Goal: Find specific page/section: Find specific page/section

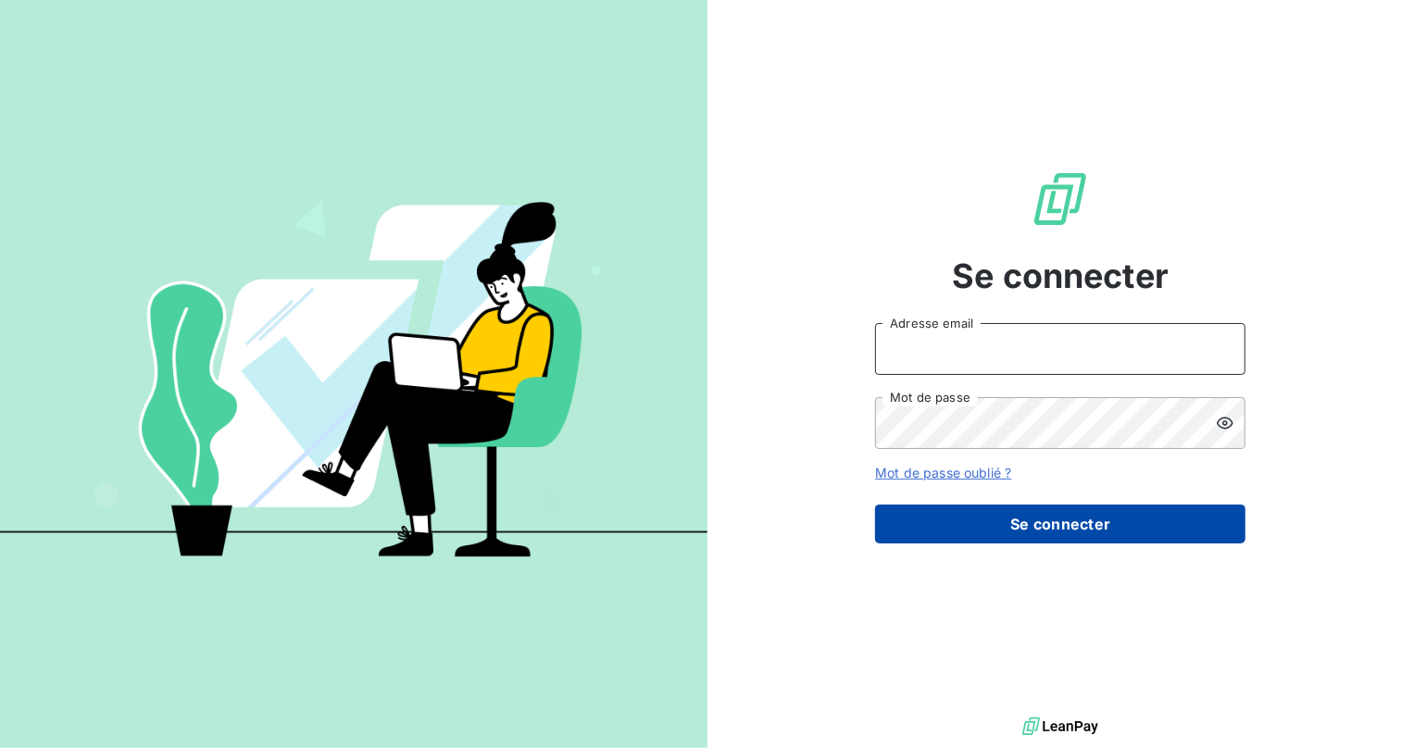
type input "[EMAIL_ADDRESS][DOMAIN_NAME]"
click at [990, 520] on button "Se connecter" at bounding box center [1060, 524] width 370 height 39
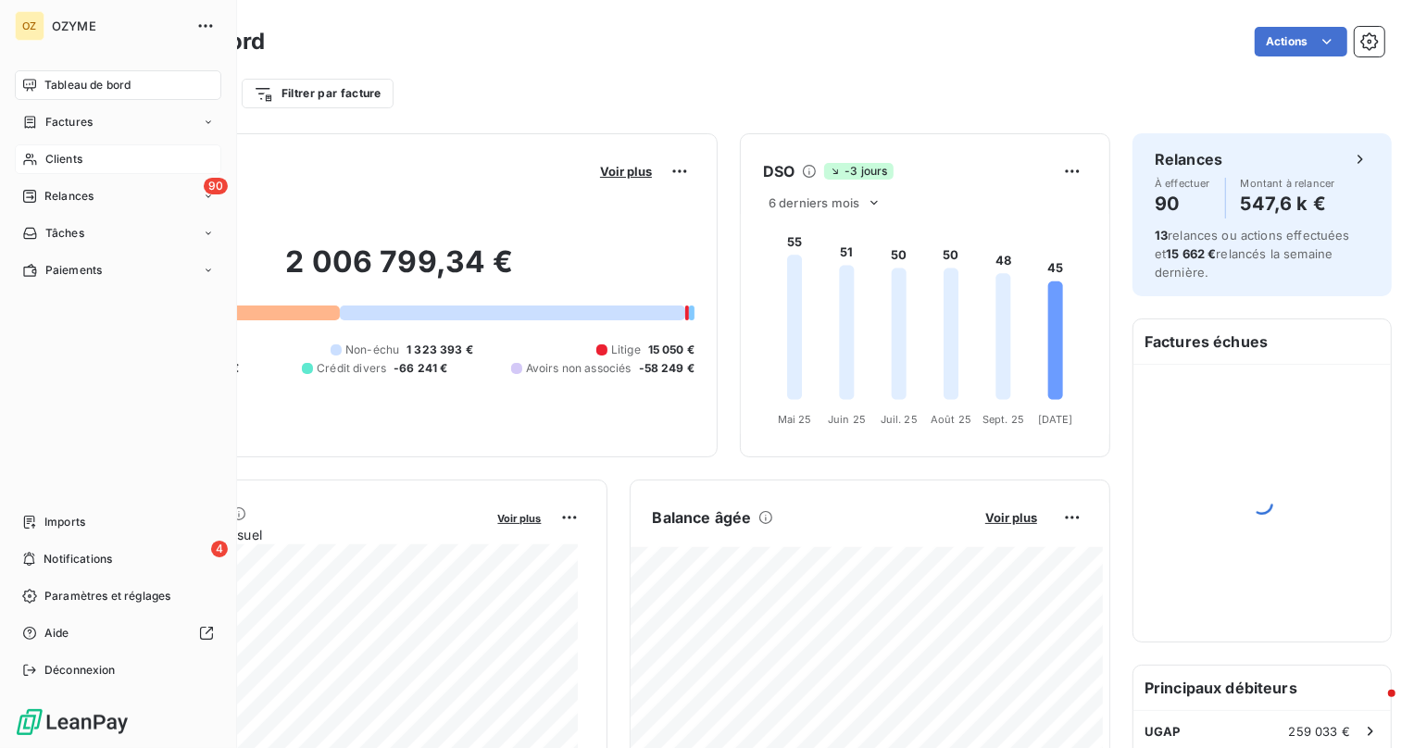
click at [56, 161] on span "Clients" at bounding box center [63, 159] width 37 height 17
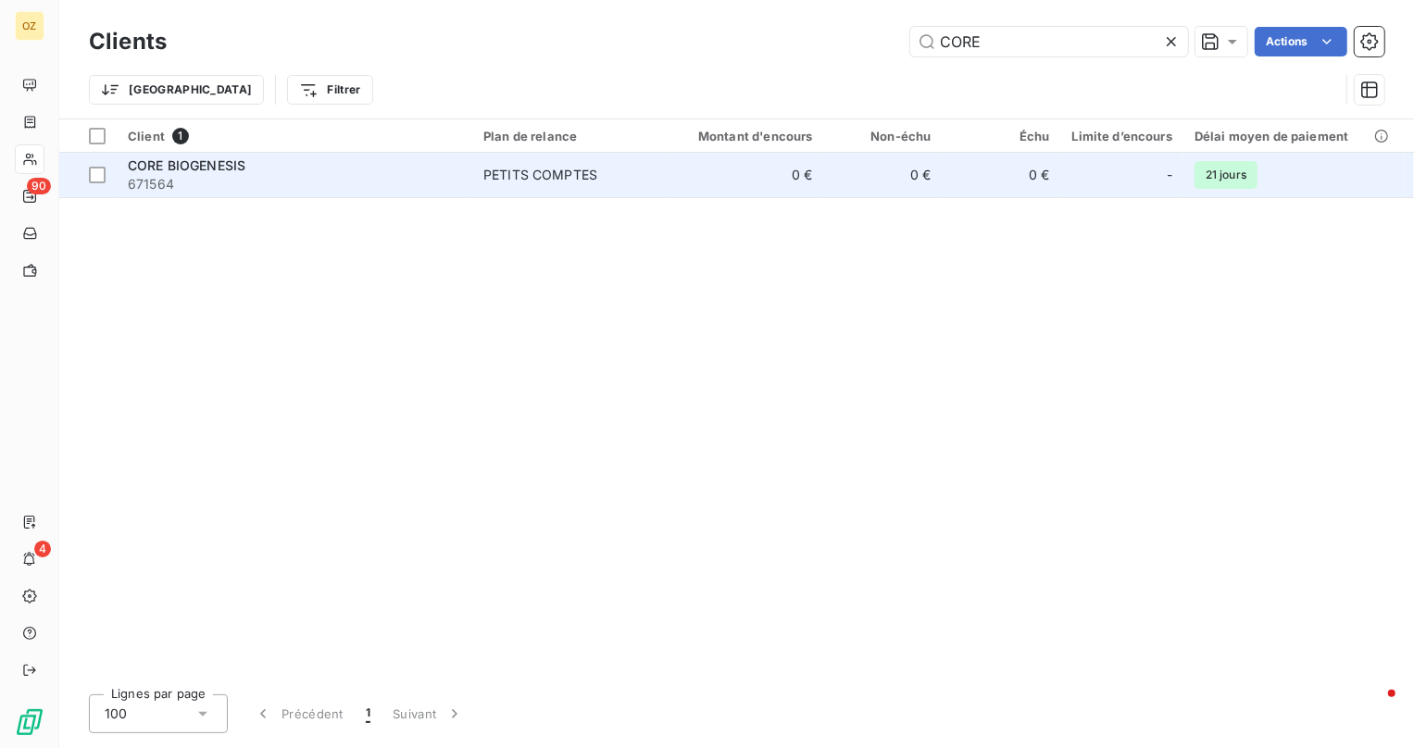
type input "CORE"
click at [271, 172] on div "CORE BIOGENESIS" at bounding box center [294, 166] width 333 height 19
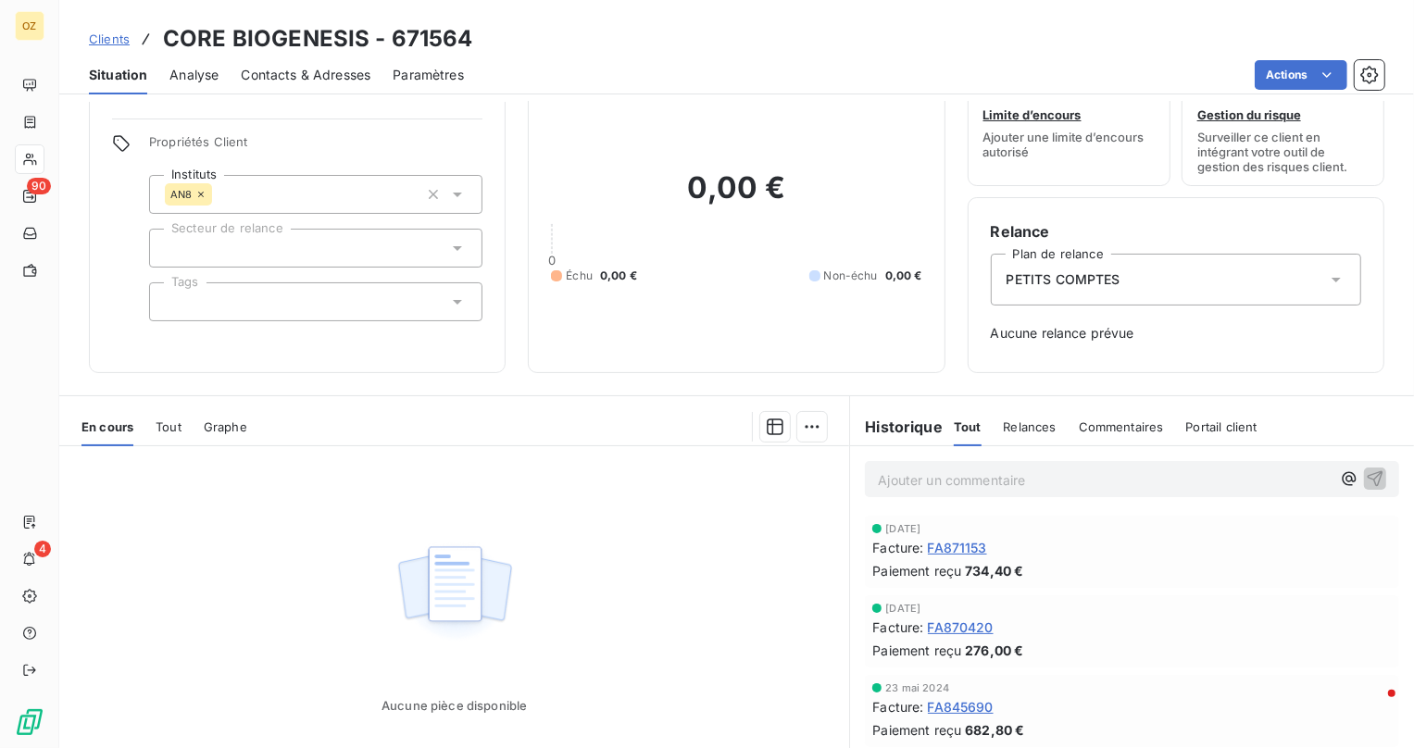
scroll to position [83, 0]
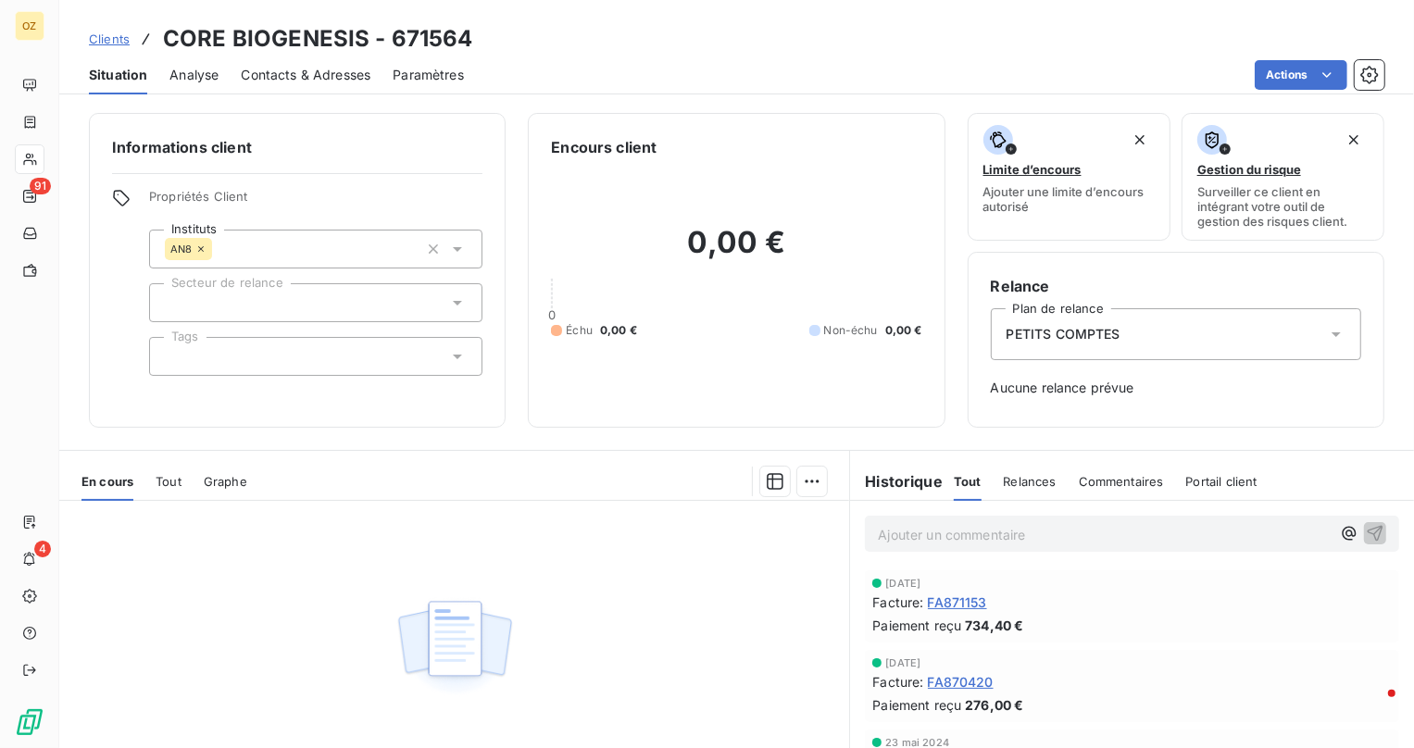
scroll to position [83, 0]
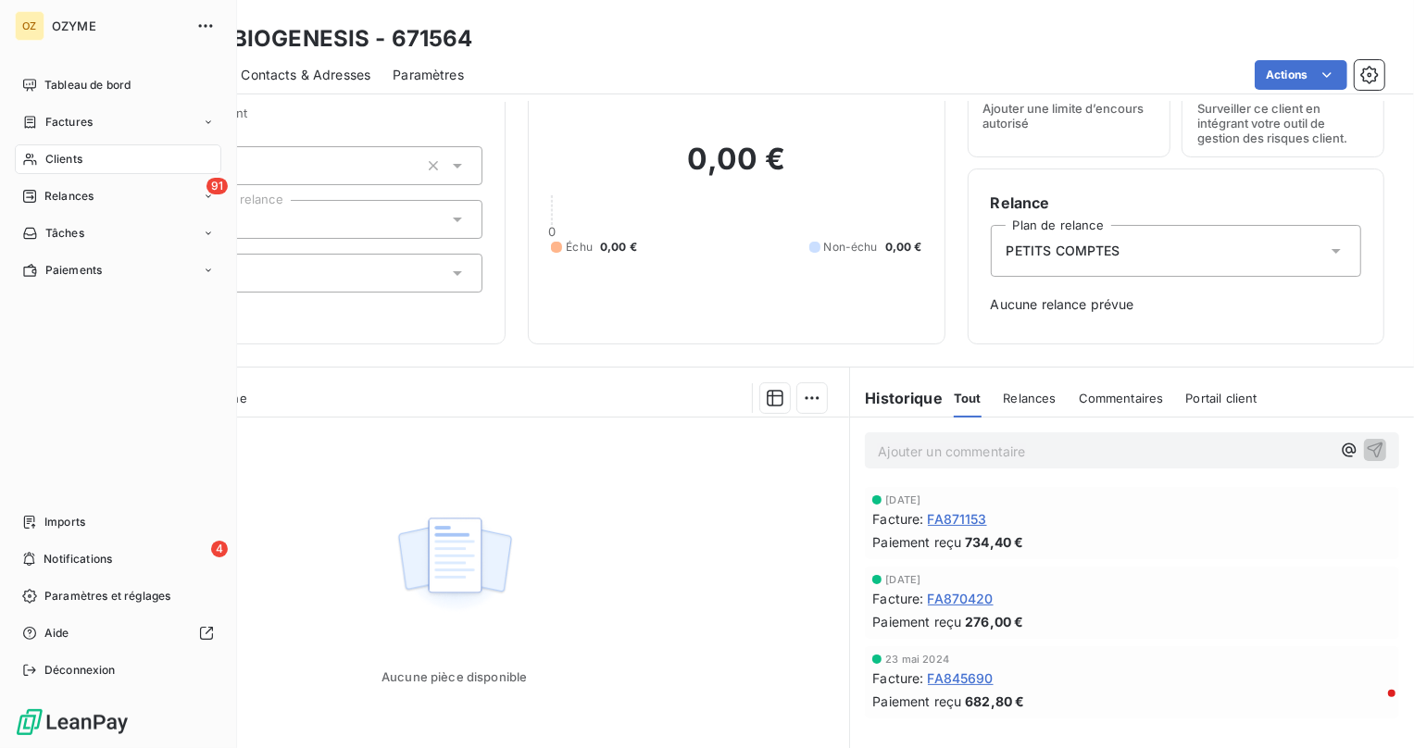
drag, startPoint x: 72, startPoint y: 154, endPoint x: 87, endPoint y: 155, distance: 14.8
click at [72, 155] on span "Clients" at bounding box center [63, 159] width 37 height 17
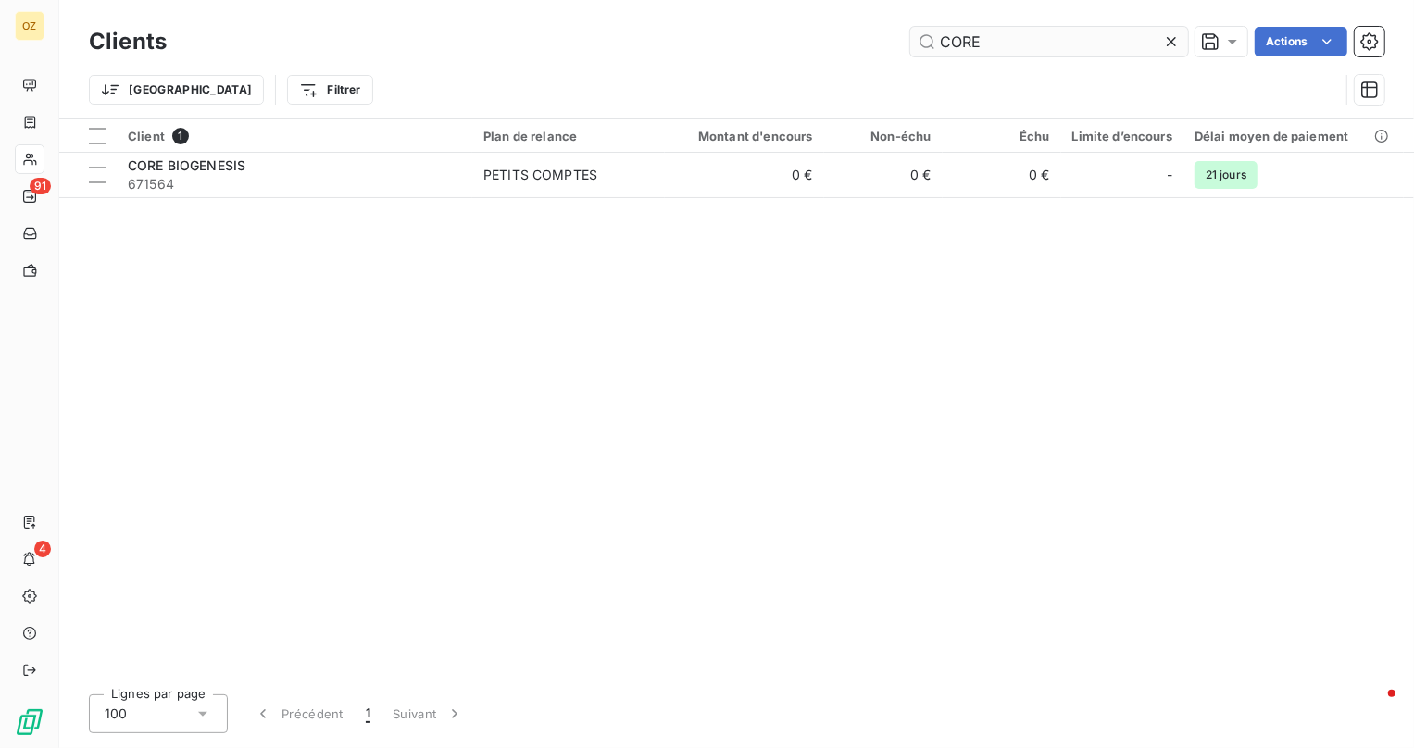
click at [995, 55] on input "CORE" at bounding box center [1049, 42] width 278 height 30
click at [996, 53] on input "CORE" at bounding box center [1049, 42] width 278 height 30
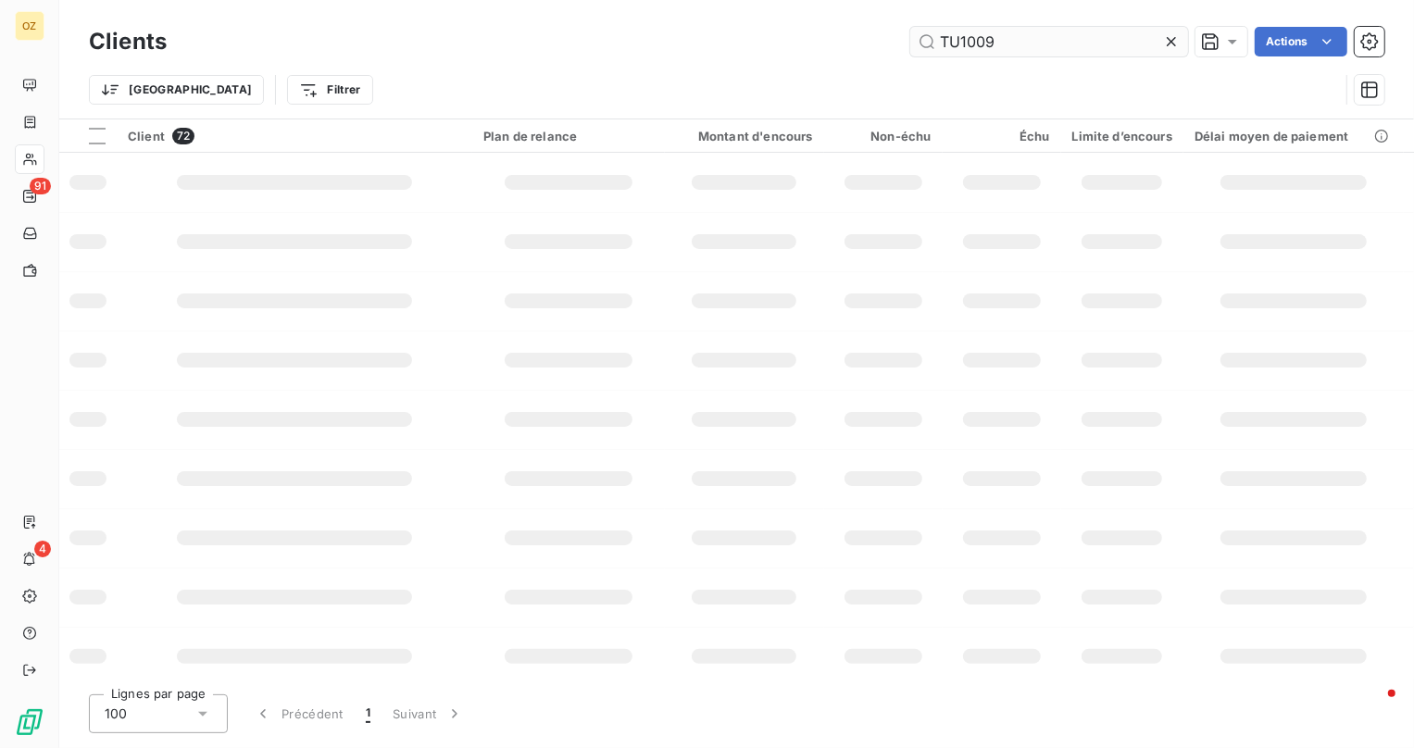
type input "TU1009"
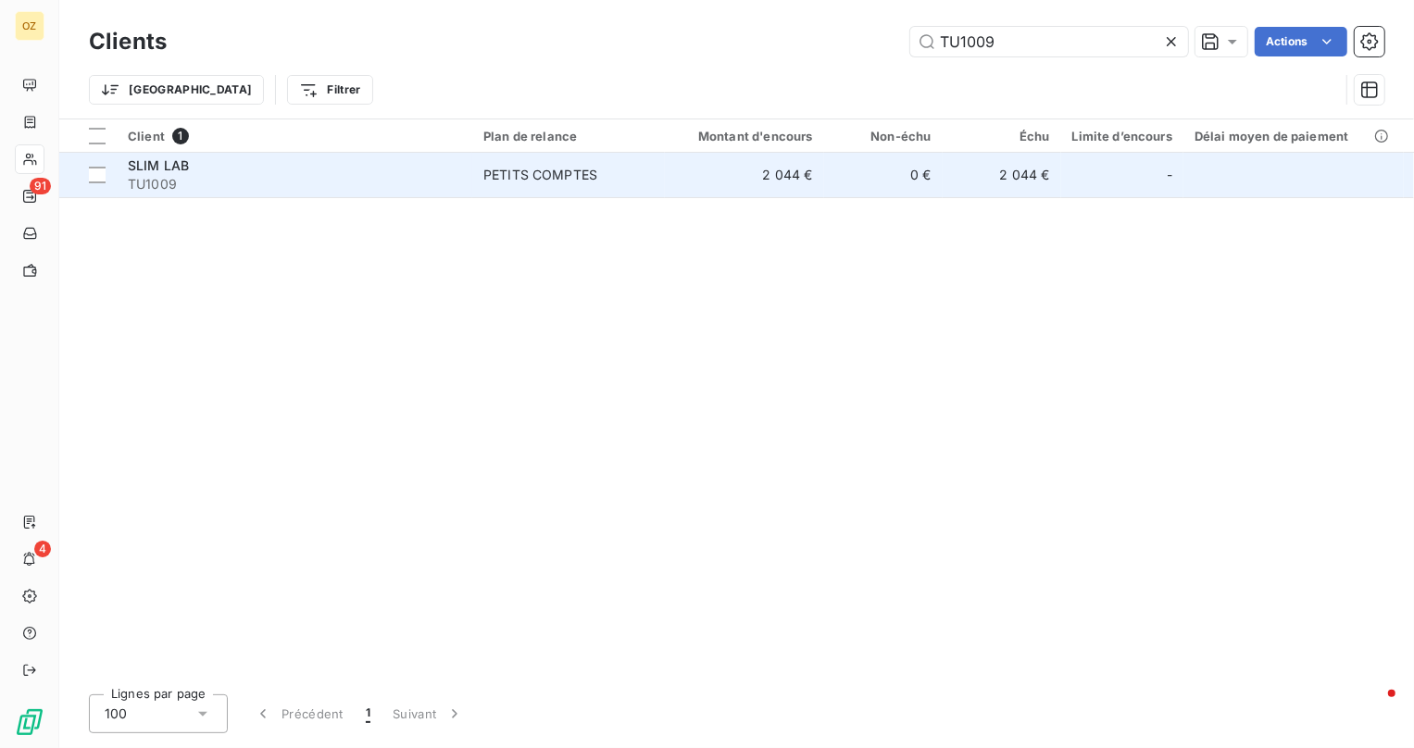
click at [377, 169] on div "SLIM LAB" at bounding box center [294, 166] width 333 height 19
